Goal: Task Accomplishment & Management: Use online tool/utility

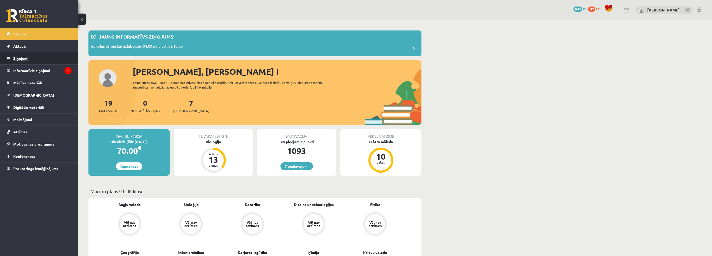
click at [38, 62] on legend "Ziņojumi 0" at bounding box center [42, 58] width 58 height 12
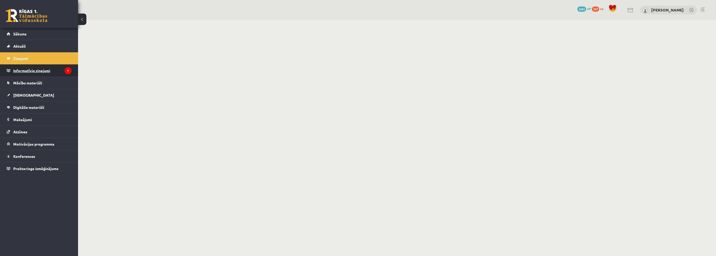
click at [39, 70] on legend "Informatīvie ziņojumi 1" at bounding box center [42, 71] width 58 height 12
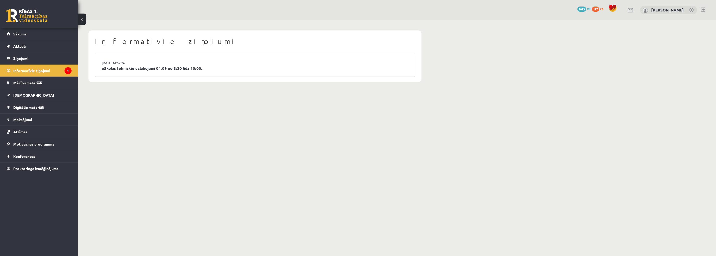
click at [173, 68] on link "eSkolas tehniskie uzlabojumi 04.09 no 8:30 līdz 10:00." at bounding box center [255, 68] width 307 height 6
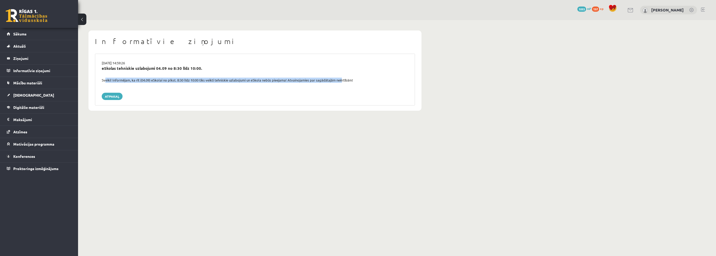
drag, startPoint x: 303, startPoint y: 82, endPoint x: 106, endPoint y: 79, distance: 197.0
click at [103, 80] on div "Sveiki! Informējam, ka rīt (04.09) eSkolai no plkst. 8:30 līdz 10:00 tiks veikt…" at bounding box center [255, 80] width 314 height 5
click at [281, 126] on body "0 Dāvanas 1093 mP 197 xp Jānis Tāre Sākums Aktuāli Kā mācīties eSKOLĀ Kontakti …" at bounding box center [358, 128] width 716 height 256
click at [49, 96] on link "[DEMOGRAPHIC_DATA]" at bounding box center [39, 95] width 65 height 12
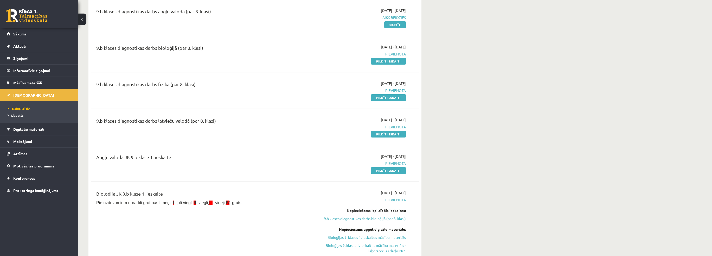
scroll to position [78, 0]
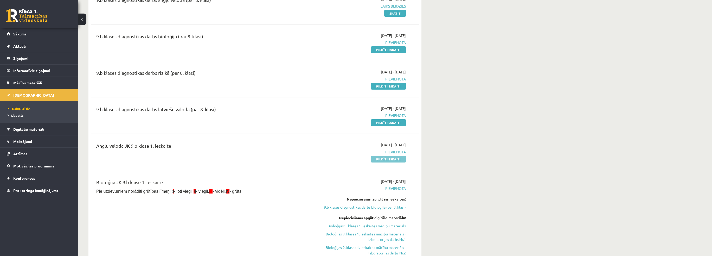
click at [392, 156] on link "Pildīt ieskaiti" at bounding box center [388, 159] width 35 height 7
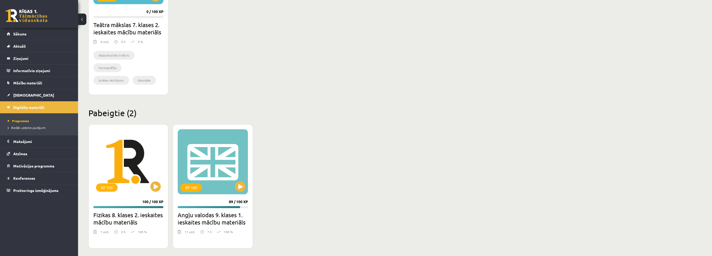
scroll to position [653, 0]
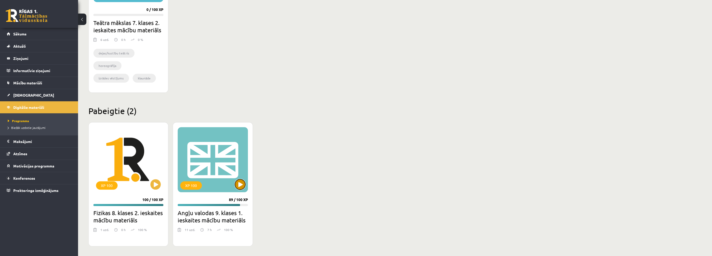
click at [242, 183] on button at bounding box center [240, 184] width 10 height 10
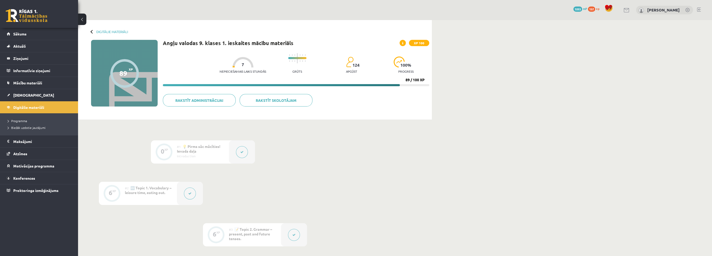
click at [248, 151] on button at bounding box center [242, 152] width 12 height 12
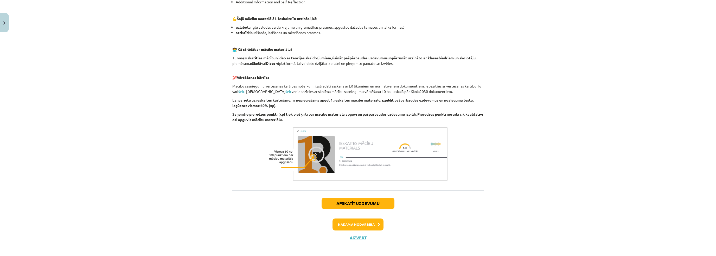
scroll to position [312, 0]
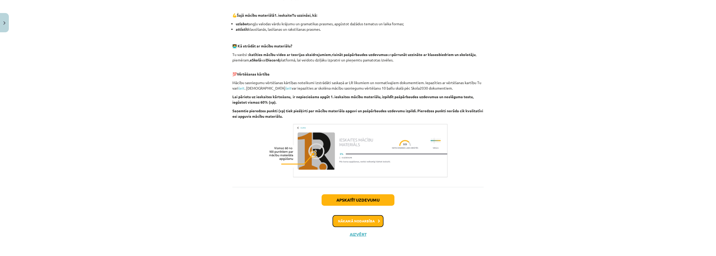
click at [354, 223] on button "Nākamā nodarbība" at bounding box center [358, 221] width 51 height 12
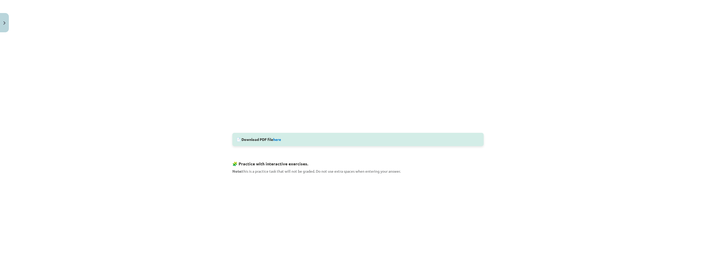
scroll to position [142, 0]
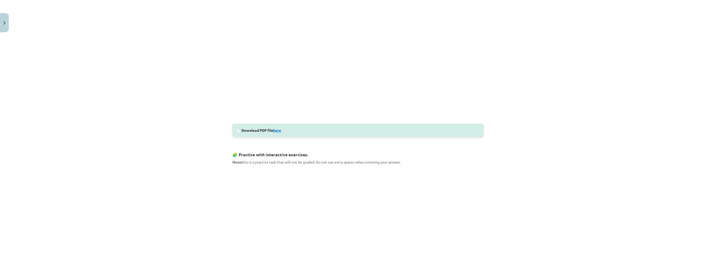
click at [275, 127] on div "📄 Download PDF file here" at bounding box center [357, 130] width 251 height 13
click at [275, 129] on link "here" at bounding box center [277, 130] width 8 height 5
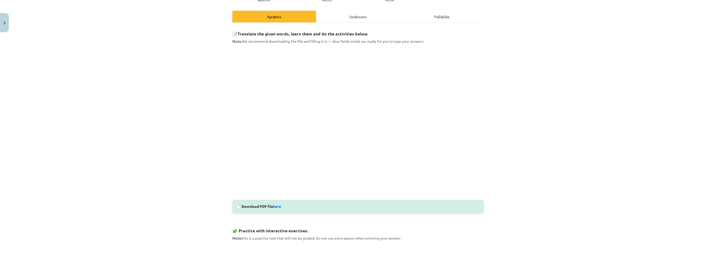
scroll to position [90, 0]
